Goal: Task Accomplishment & Management: Use online tool/utility

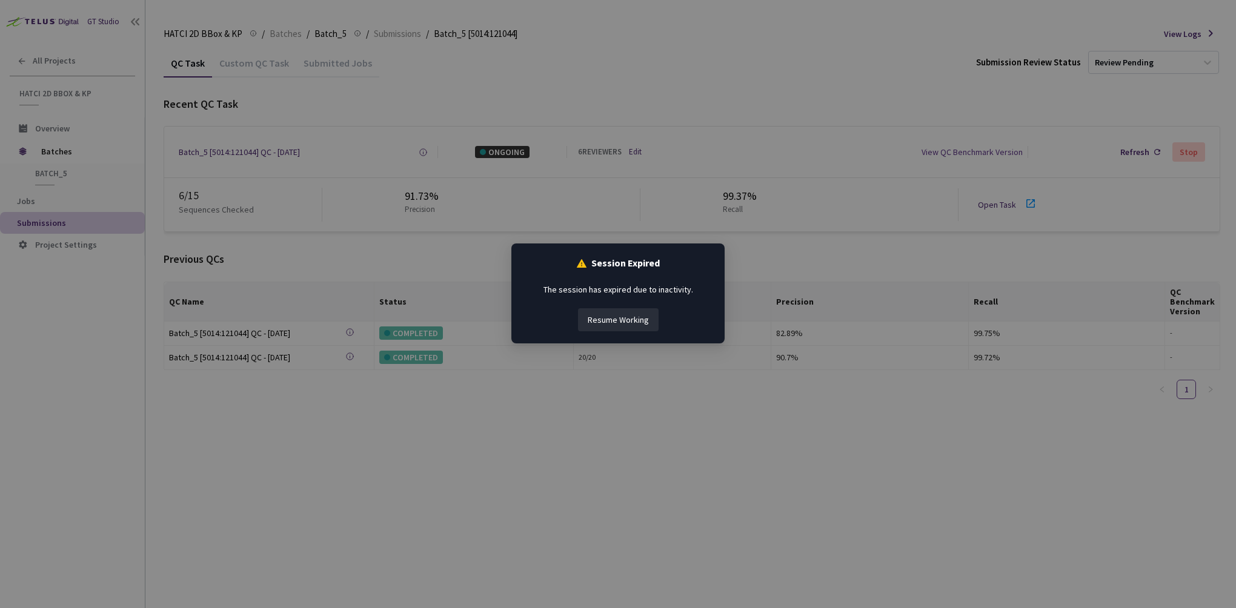
click at [612, 320] on button "Resume Working" at bounding box center [618, 319] width 81 height 23
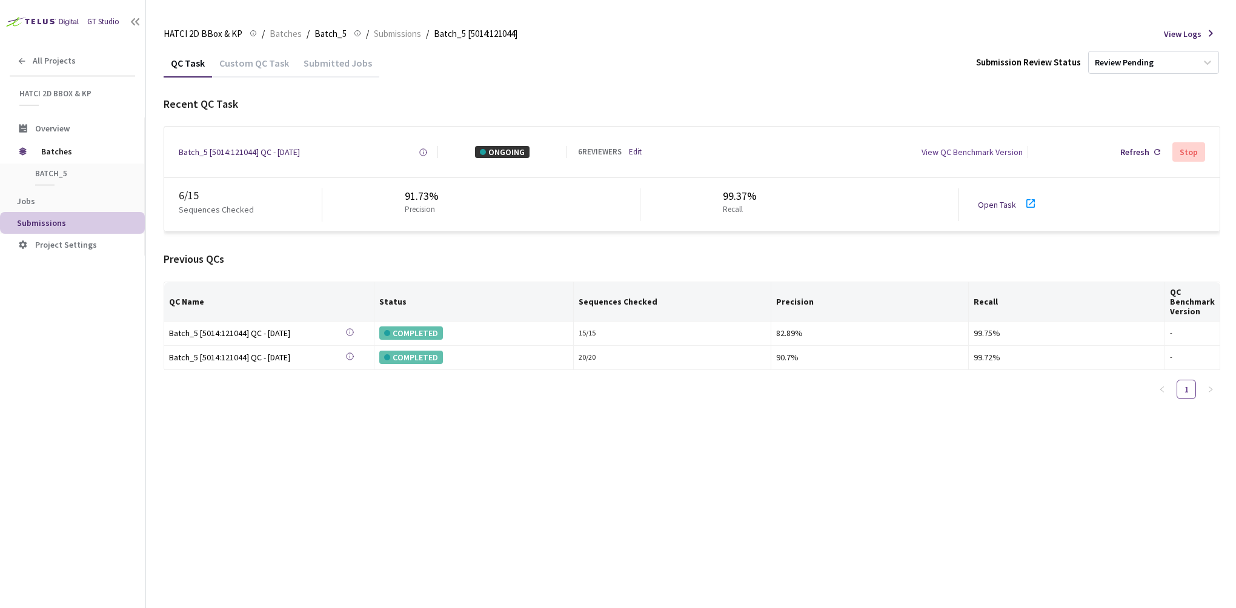
click at [996, 201] on link "Open Task" at bounding box center [997, 204] width 38 height 11
